Goal: Information Seeking & Learning: Learn about a topic

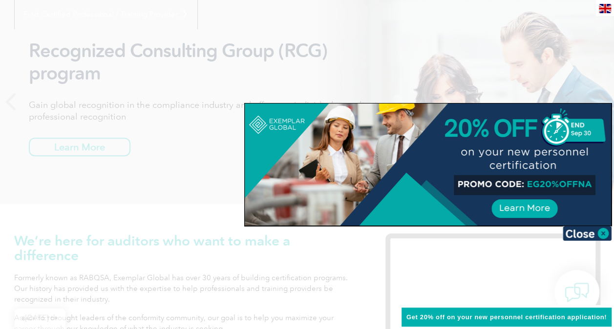
scroll to position [137, 0]
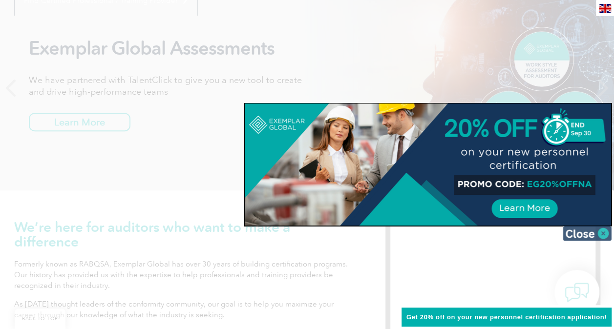
click at [590, 235] on img at bounding box center [587, 233] width 49 height 15
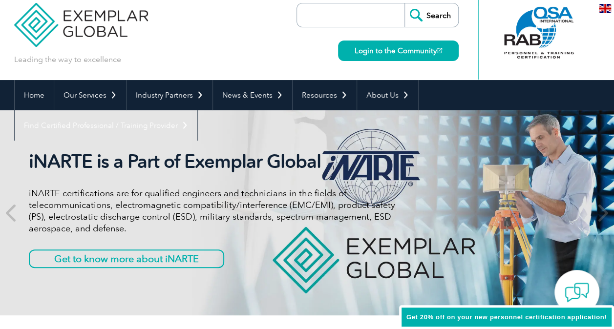
scroll to position [0, 0]
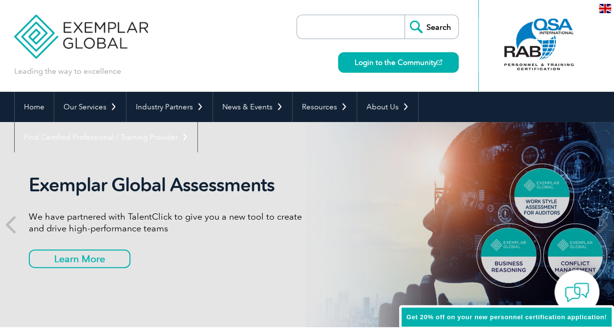
click at [91, 43] on img at bounding box center [81, 29] width 134 height 59
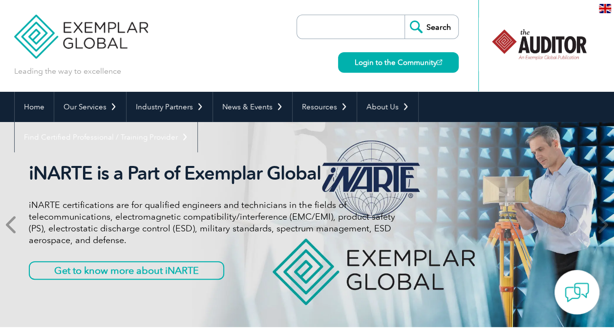
click at [18, 225] on icon at bounding box center [12, 225] width 12 height 0
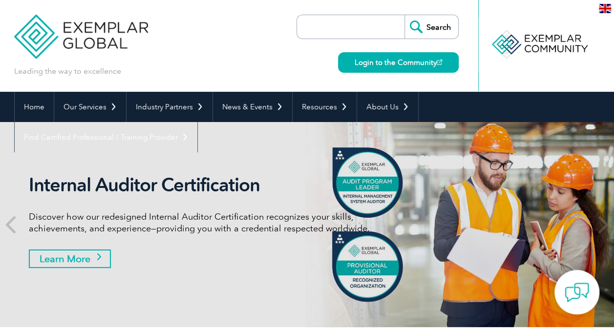
click at [92, 261] on link "Learn More" at bounding box center [70, 259] width 82 height 19
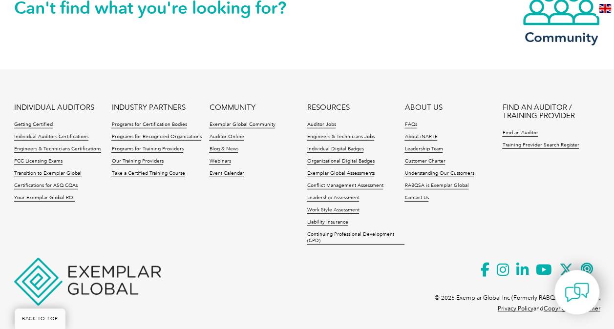
scroll to position [1395, 0]
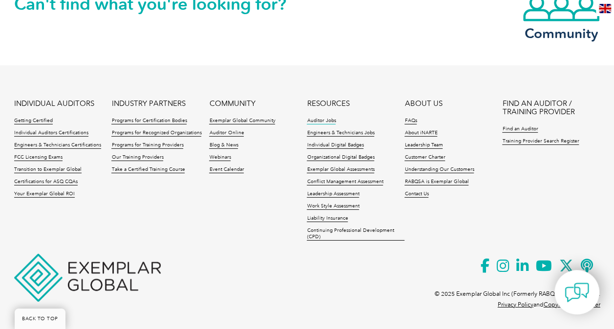
click at [312, 121] on link "Auditor Jobs" at bounding box center [321, 121] width 29 height 7
